Goal: Find specific page/section: Find specific page/section

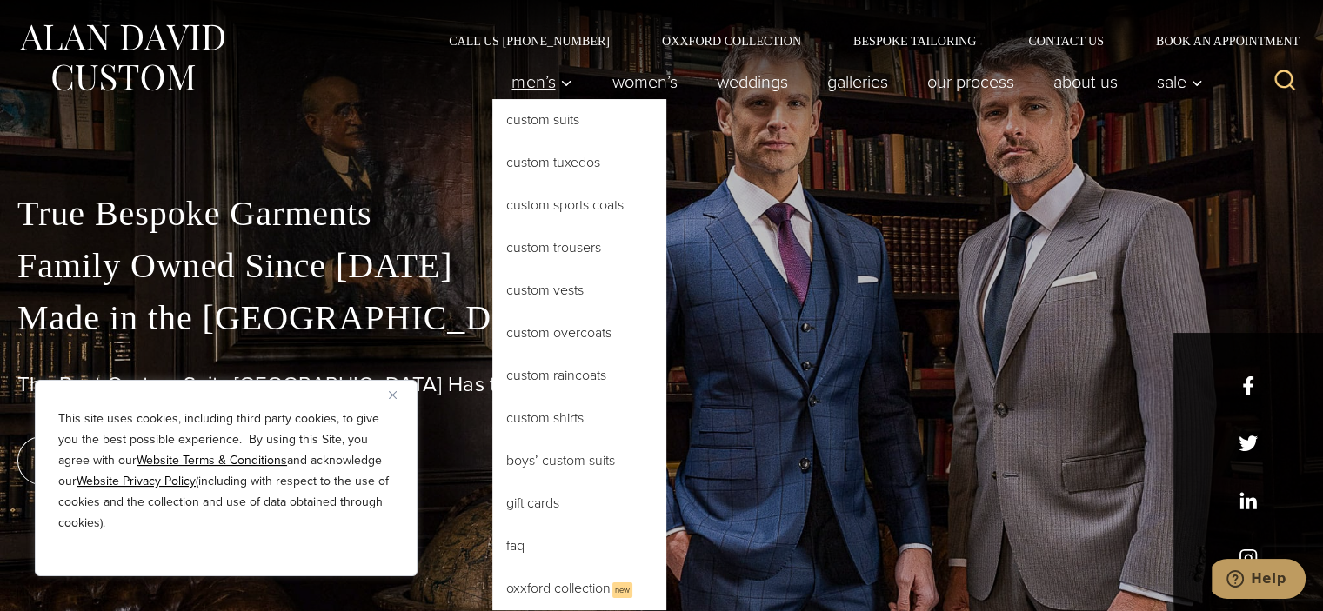
click at [558, 77] on icon "Primary Navigation" at bounding box center [566, 84] width 16 height 16
click at [536, 239] on link "Custom Trousers" at bounding box center [579, 248] width 174 height 42
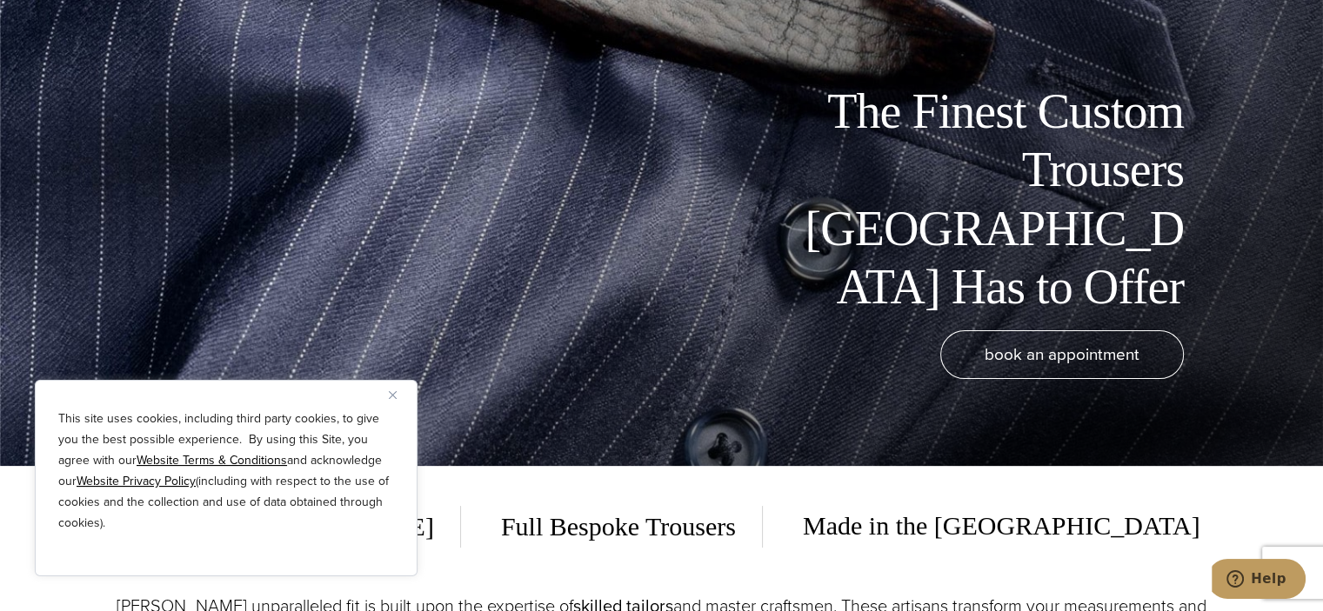
scroll to position [174, 0]
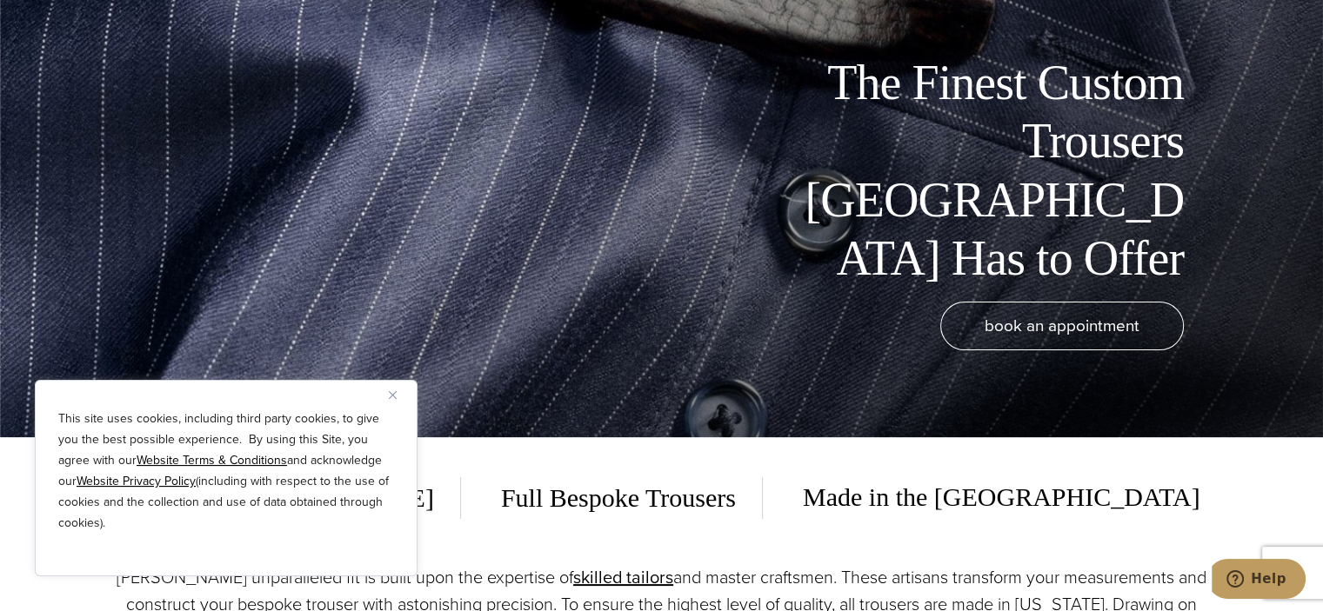
click at [399, 392] on button "Close" at bounding box center [399, 394] width 21 height 21
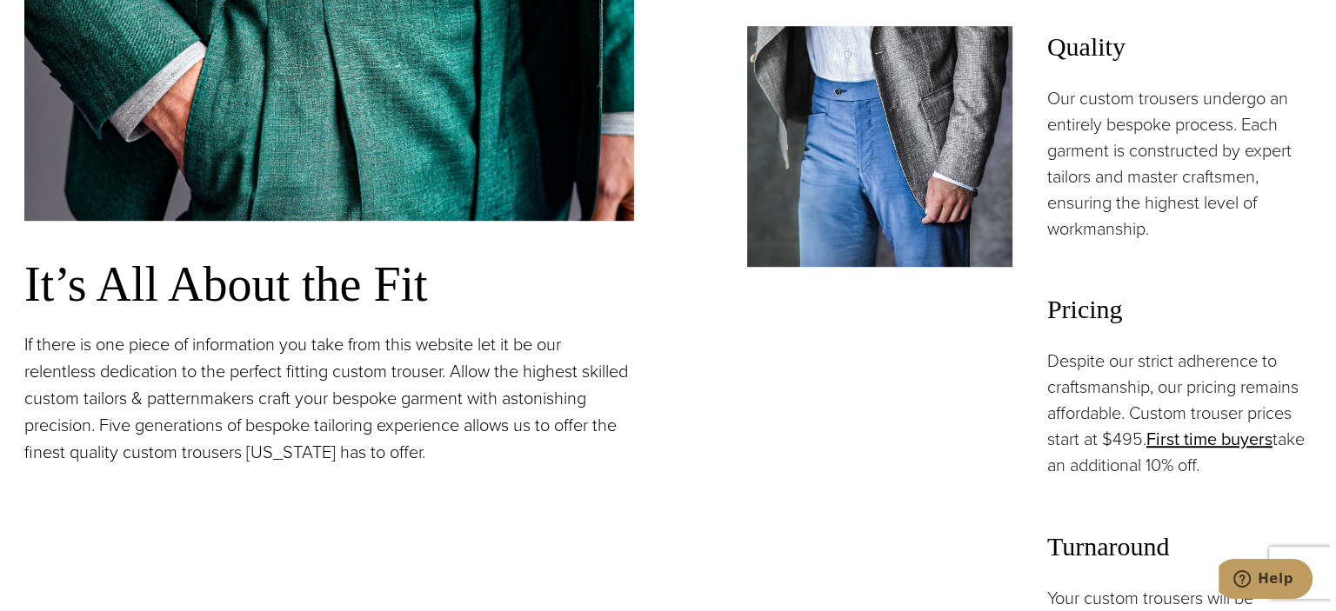
scroll to position [1130, 0]
